Goal: Task Accomplishment & Management: Use online tool/utility

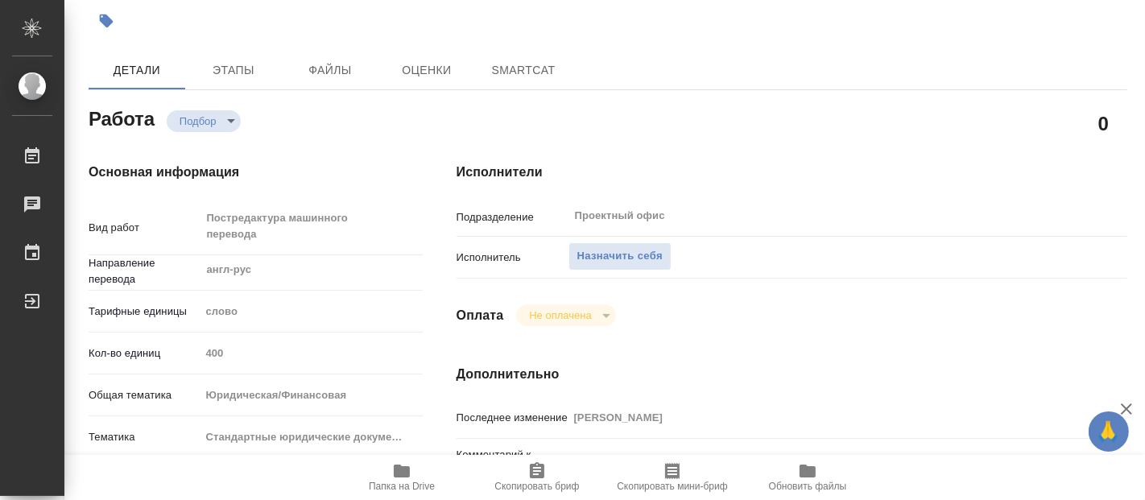
type textarea "x"
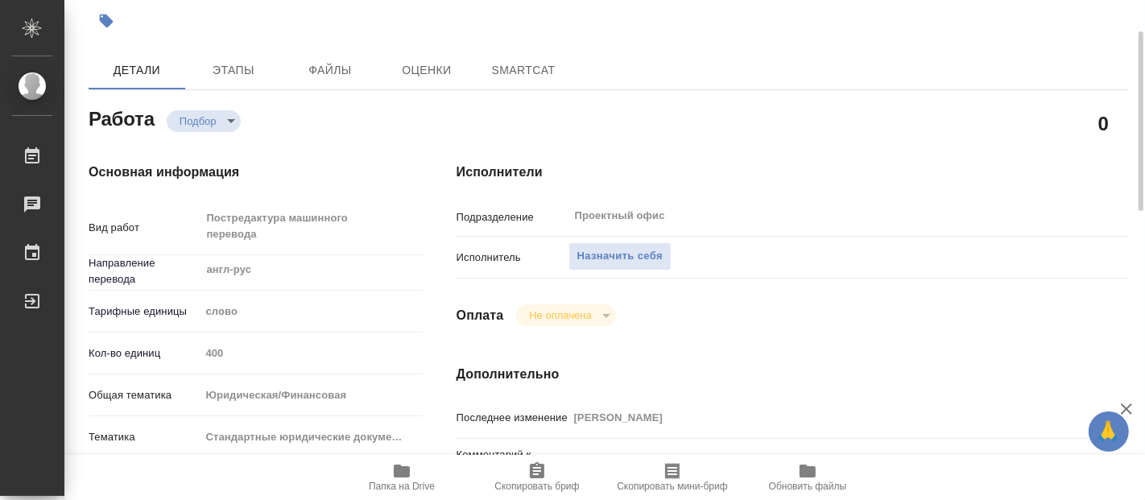
type textarea "x"
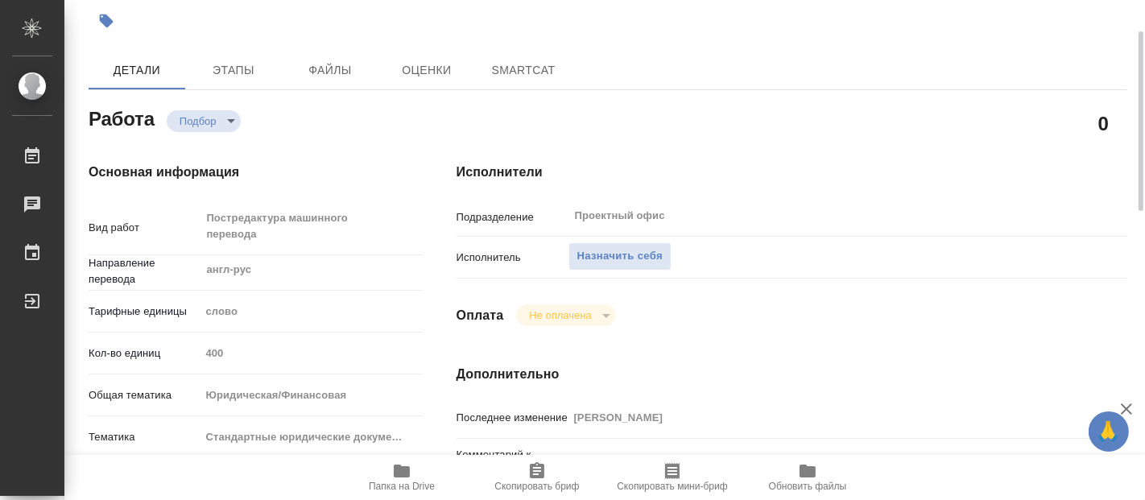
type textarea "x"
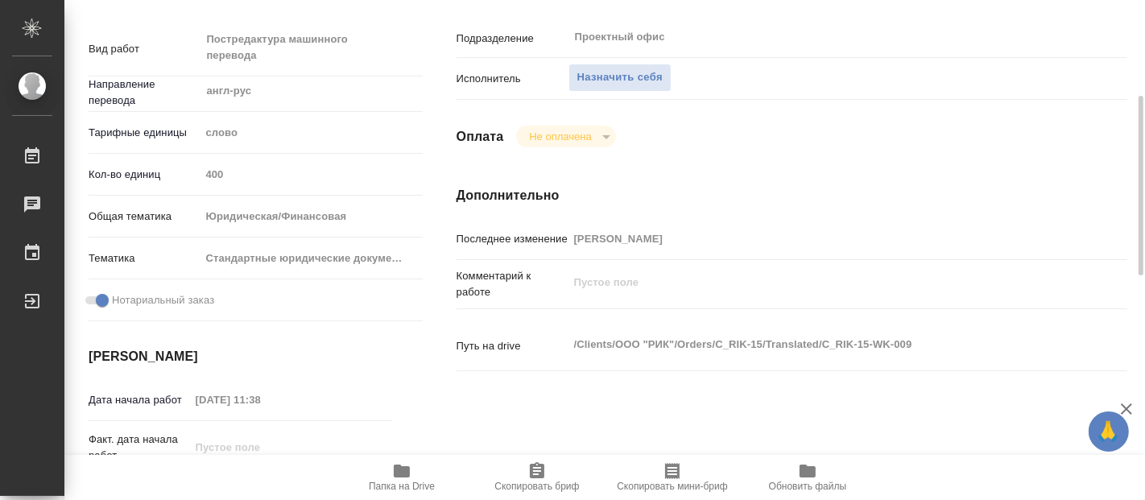
type textarea "x"
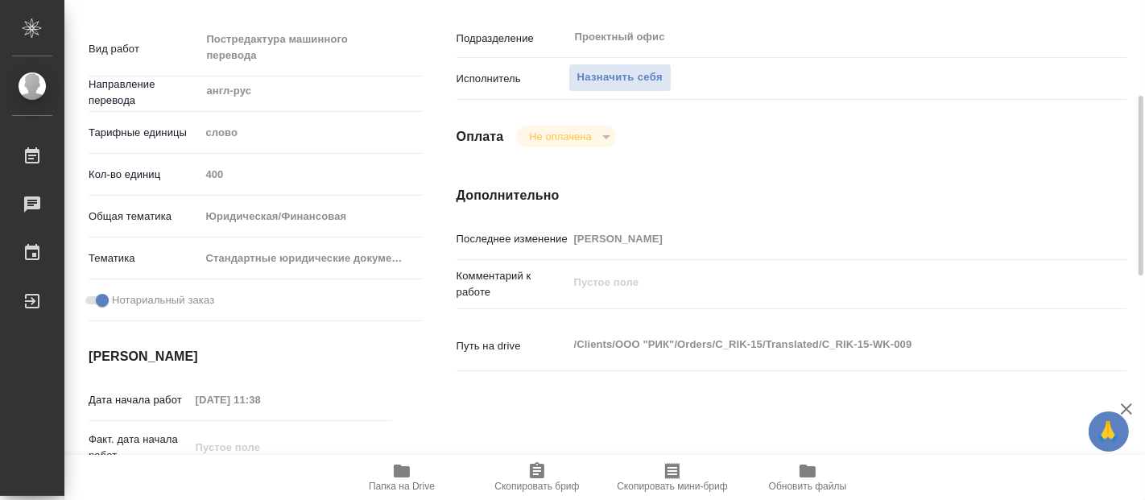
type textarea "x"
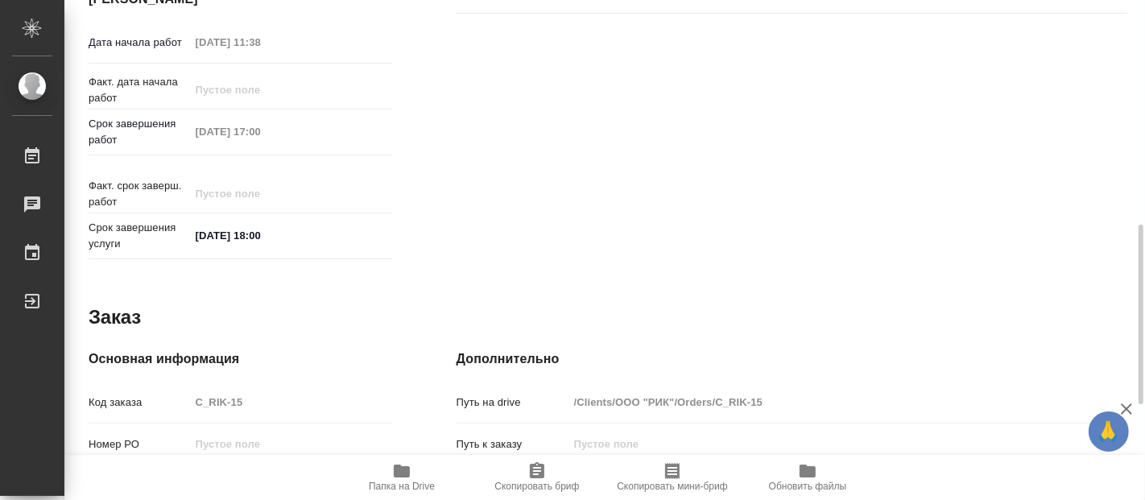
scroll to position [889, 0]
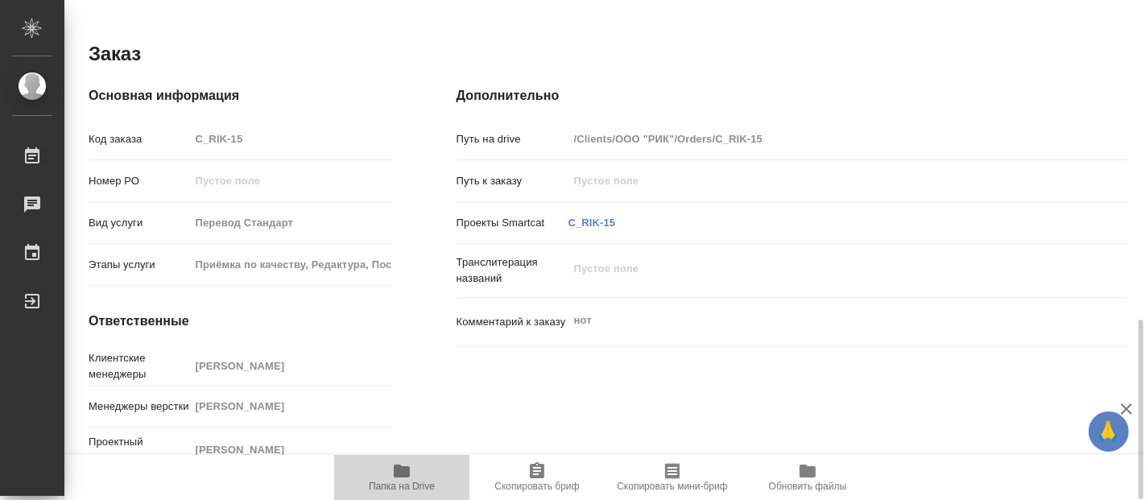
click at [392, 481] on span "Папка на Drive" at bounding box center [402, 486] width 66 height 11
type textarea "x"
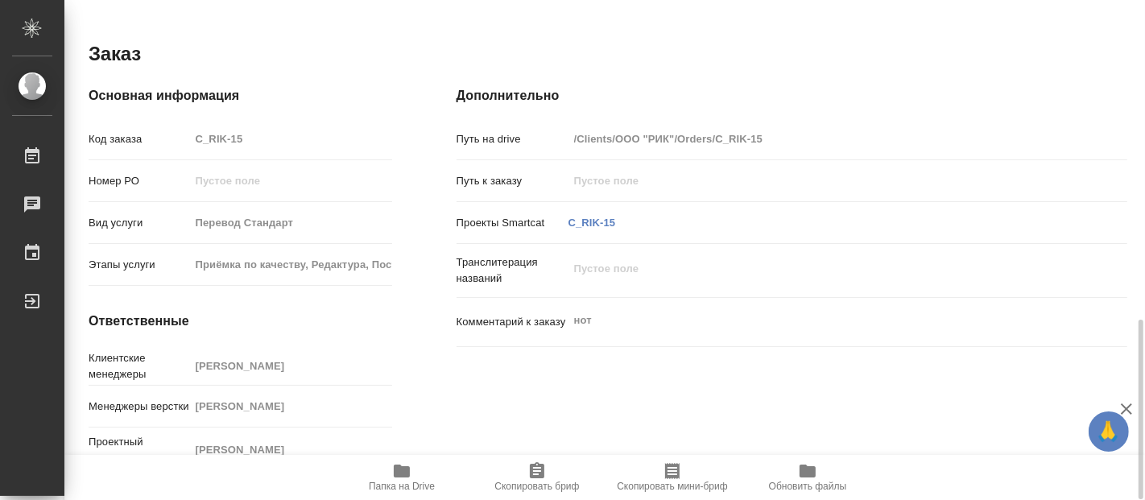
type textarea "x"
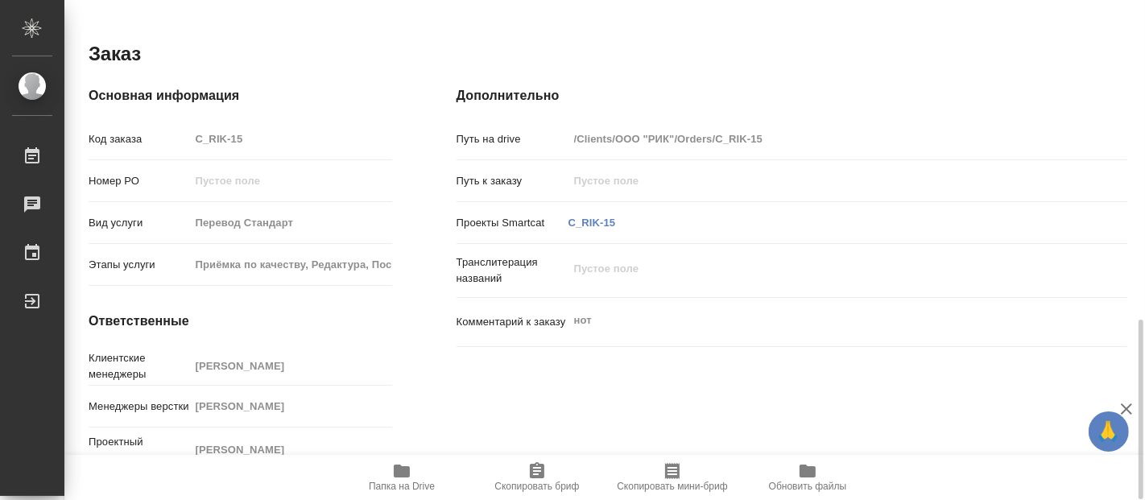
type textarea "x"
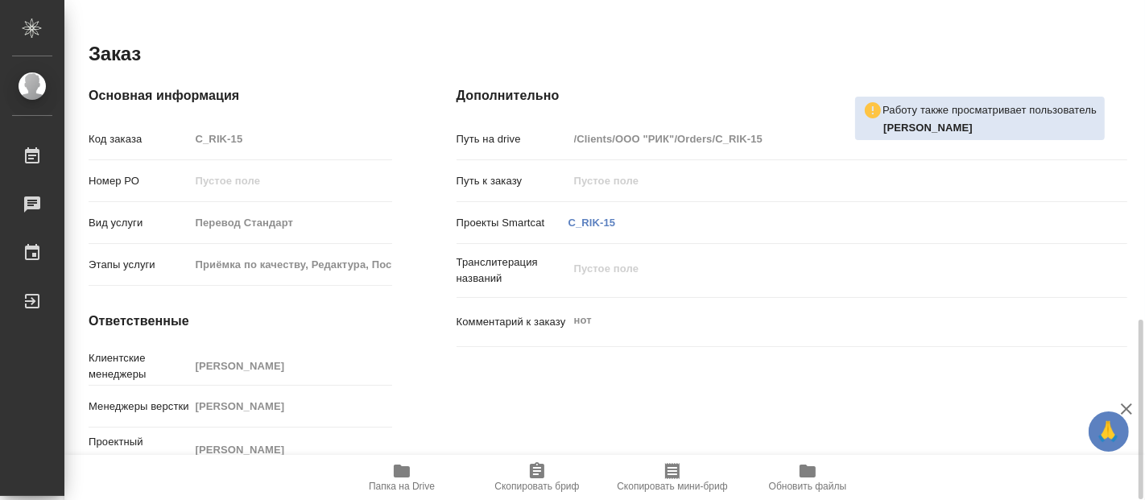
click at [400, 474] on icon "button" at bounding box center [402, 471] width 16 height 13
